Goal: Information Seeking & Learning: Learn about a topic

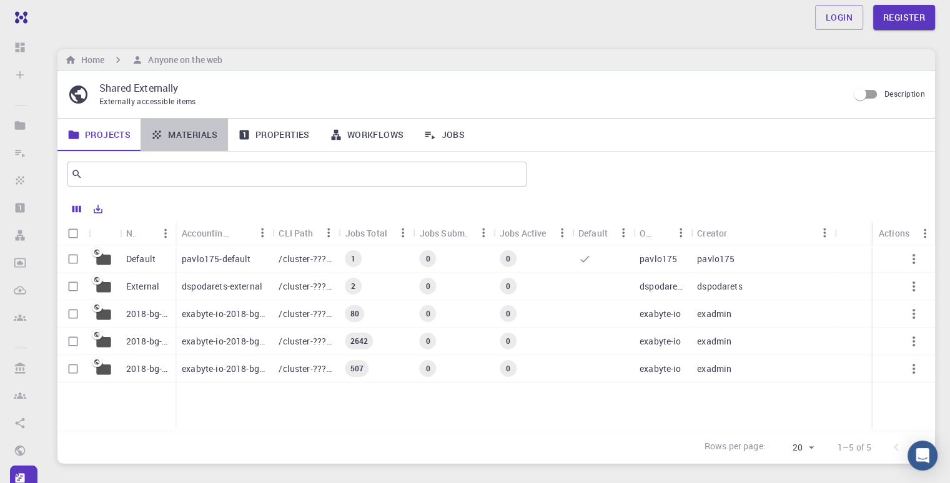
click at [197, 134] on link "Materials" at bounding box center [184, 135] width 87 height 32
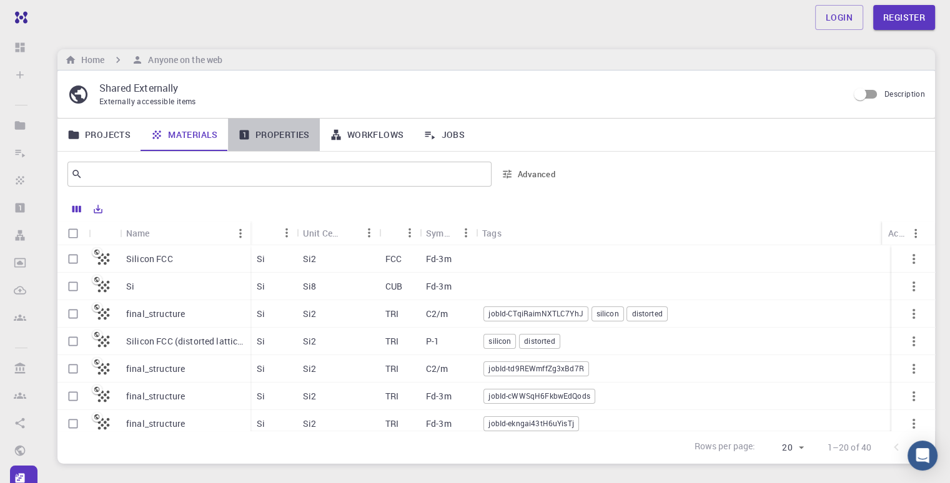
click at [277, 140] on link "Properties" at bounding box center [274, 135] width 92 height 32
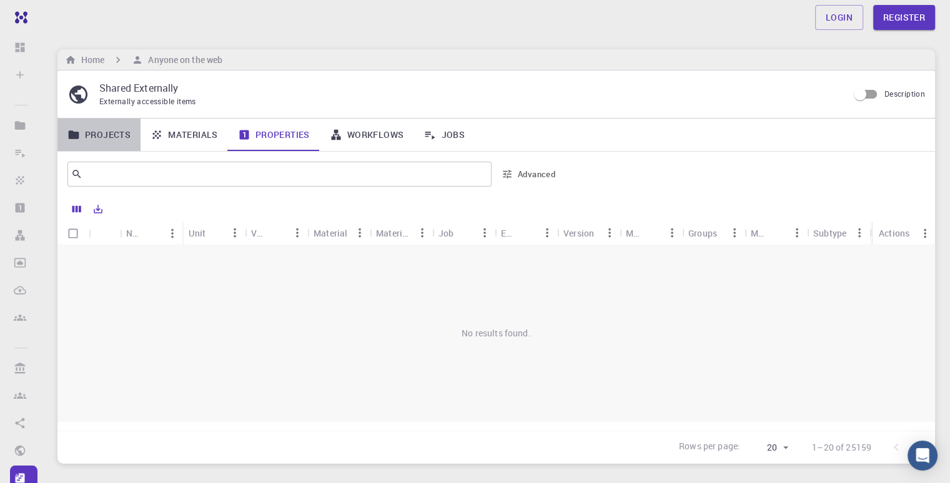
click at [106, 126] on link "Projects" at bounding box center [98, 135] width 83 height 32
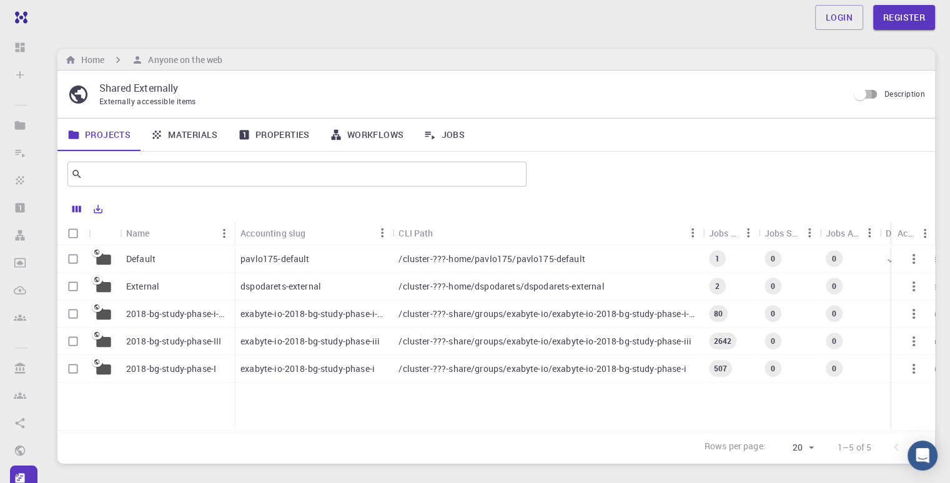
click at [871, 99] on input "Description" at bounding box center [860, 94] width 71 height 24
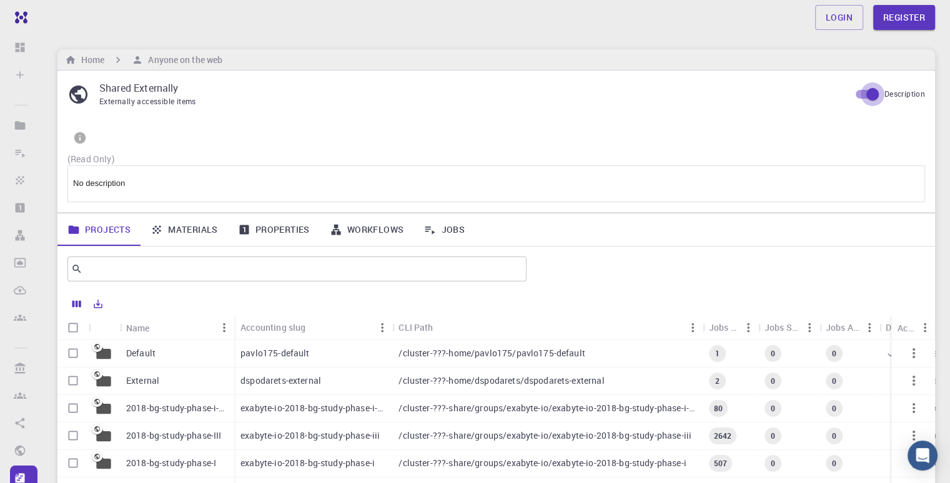
click at [871, 99] on input "Description" at bounding box center [872, 94] width 71 height 24
checkbox input "false"
